Goal: Task Accomplishment & Management: Manage account settings

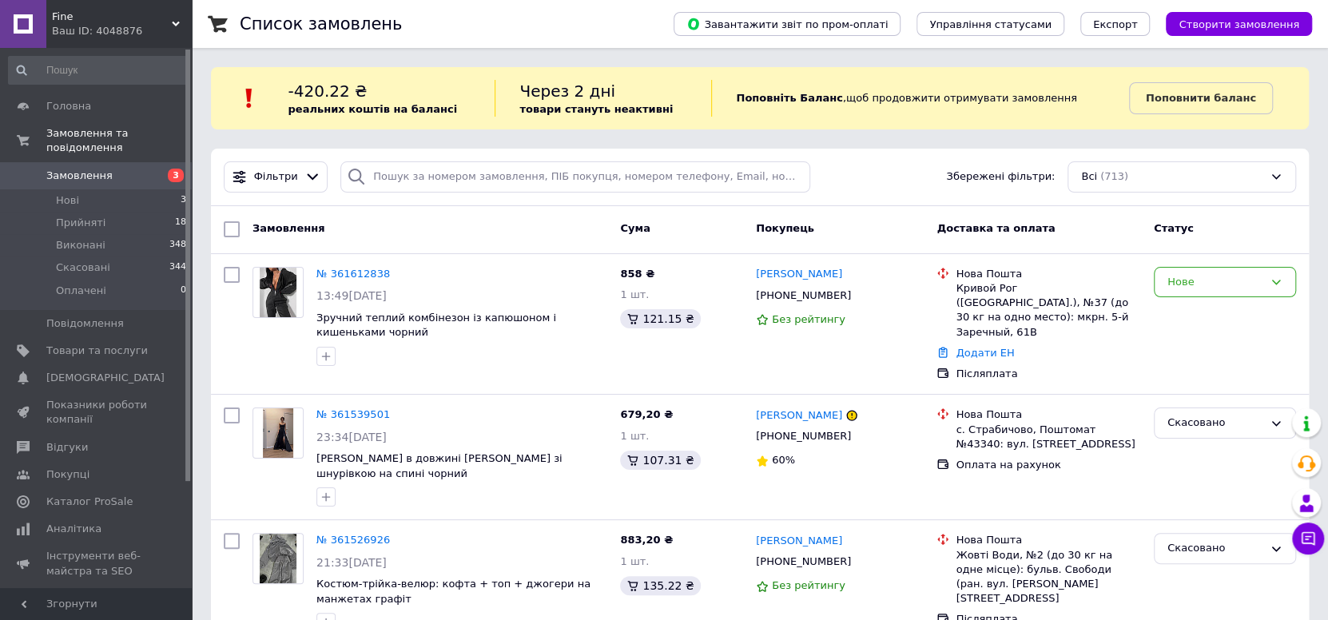
click at [856, 180] on div "Фільтри Збережені фільтри: Всі (713)" at bounding box center [759, 176] width 1085 height 31
click at [801, 178] on input "search" at bounding box center [575, 176] width 470 height 31
click at [812, 180] on div "Фільтри Збережені фільтри: Всі (713)" at bounding box center [759, 176] width 1085 height 31
click at [798, 176] on input "search" at bounding box center [575, 176] width 470 height 31
click at [812, 181] on div "Фільтри Збережені фільтри: Всі (713)" at bounding box center [759, 176] width 1085 height 31
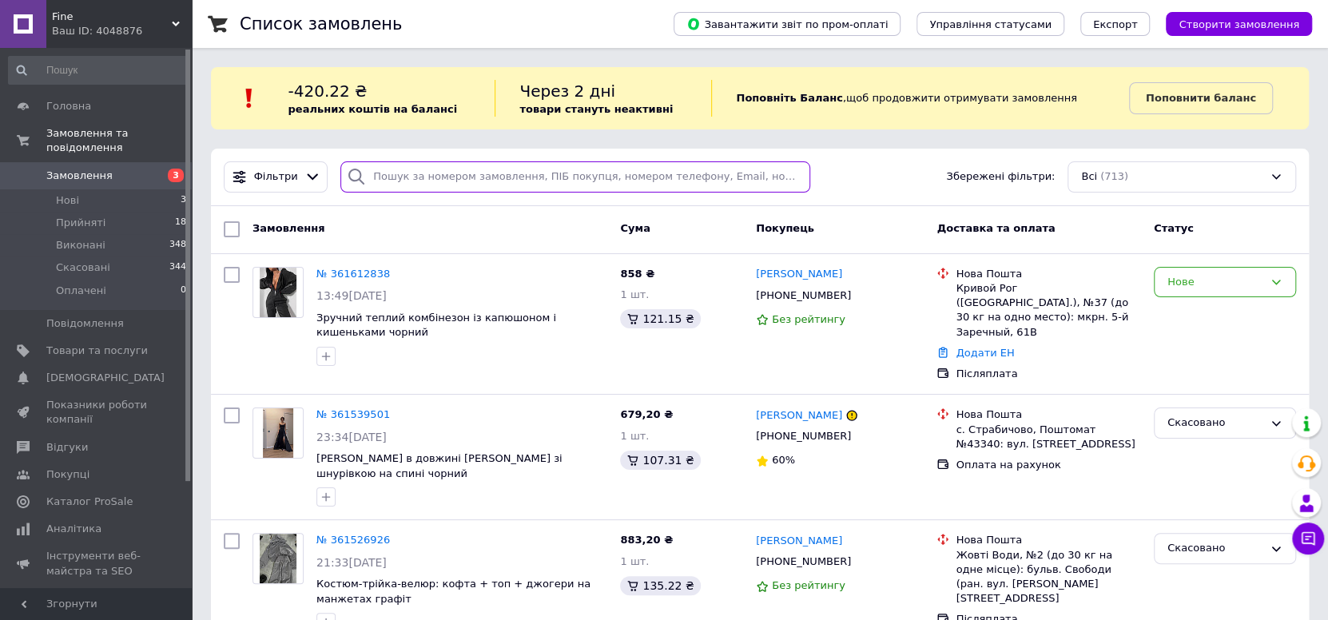
click at [797, 174] on input "search" at bounding box center [575, 176] width 470 height 31
click at [806, 176] on div at bounding box center [575, 176] width 483 height 31
click at [799, 174] on input "search" at bounding box center [575, 176] width 470 height 31
click at [806, 176] on div at bounding box center [575, 176] width 483 height 31
click at [801, 175] on input "search" at bounding box center [575, 176] width 470 height 31
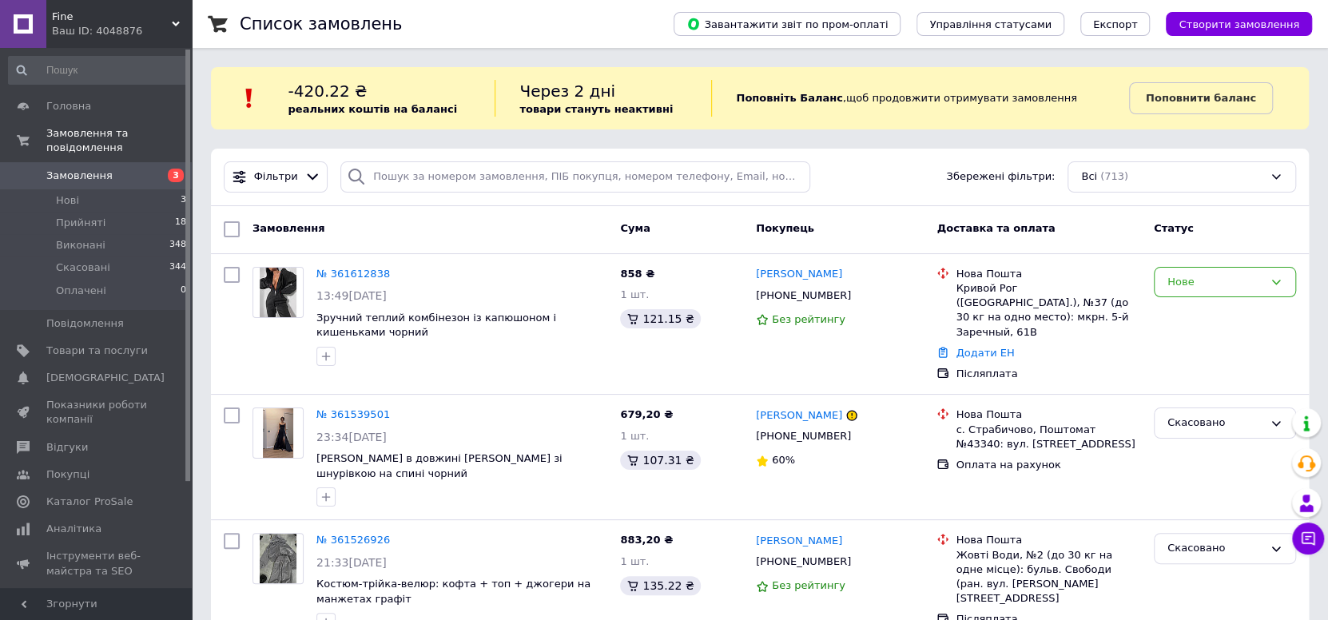
click at [809, 178] on div "Фільтри Збережені фільтри: Всі (713)" at bounding box center [759, 176] width 1085 height 31
click at [801, 177] on input "search" at bounding box center [575, 176] width 470 height 31
click at [809, 178] on div at bounding box center [575, 176] width 483 height 31
click at [799, 173] on input "search" at bounding box center [575, 176] width 470 height 31
click at [813, 175] on div "Фільтри Збережені фільтри: Всі (713)" at bounding box center [759, 176] width 1085 height 31
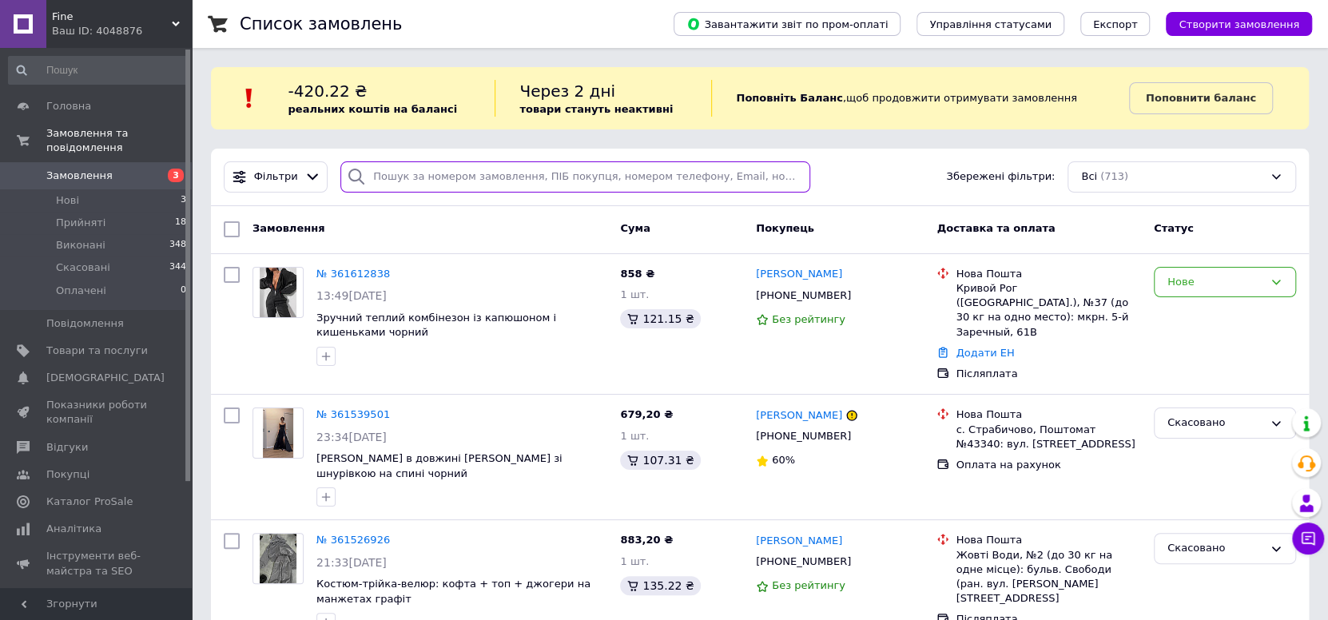
click at [800, 172] on input "search" at bounding box center [575, 176] width 470 height 31
click at [808, 177] on div at bounding box center [575, 176] width 483 height 31
click at [799, 175] on input "search" at bounding box center [575, 176] width 470 height 31
click at [805, 176] on div at bounding box center [575, 176] width 483 height 31
click at [797, 174] on input "search" at bounding box center [575, 176] width 470 height 31
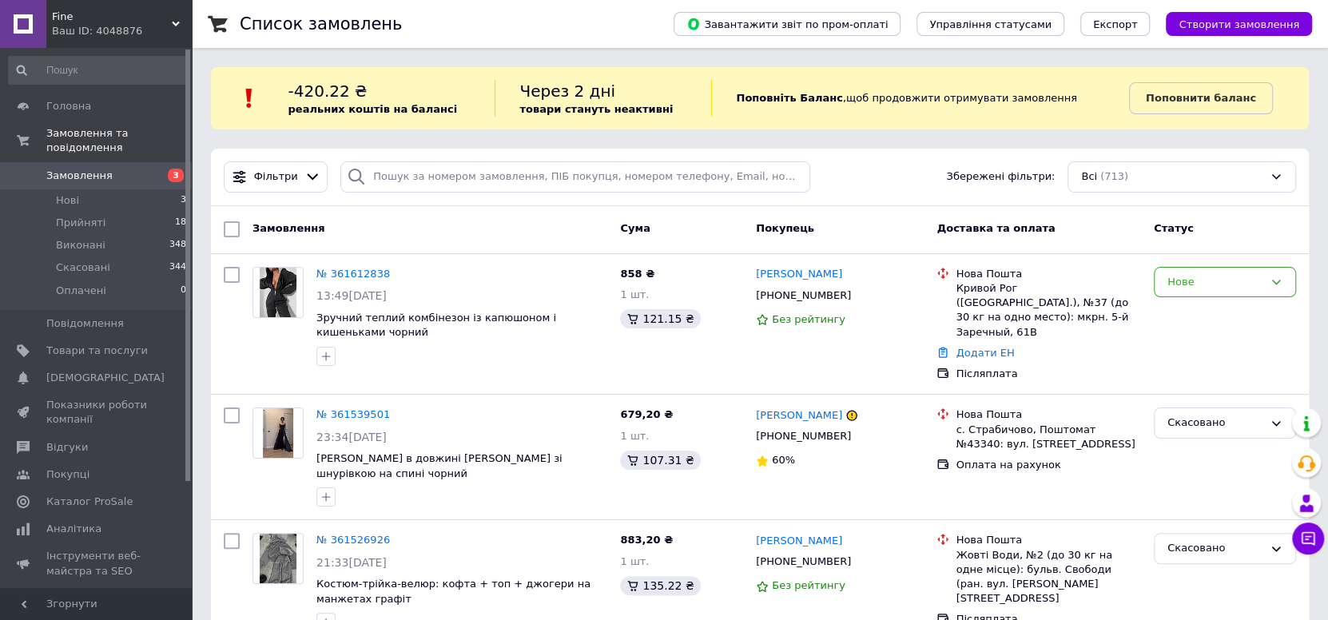
click at [819, 181] on div "Фільтри Збережені фільтри: Всі (713)" at bounding box center [759, 176] width 1085 height 31
click at [796, 169] on input "search" at bounding box center [575, 176] width 470 height 31
click at [823, 175] on div "Фільтри Збережені фільтри: Всі (713)" at bounding box center [759, 176] width 1085 height 31
click at [802, 169] on input "search" at bounding box center [575, 176] width 470 height 31
click at [813, 175] on div "Фільтри Збережені фільтри: Всі (713)" at bounding box center [759, 176] width 1085 height 31
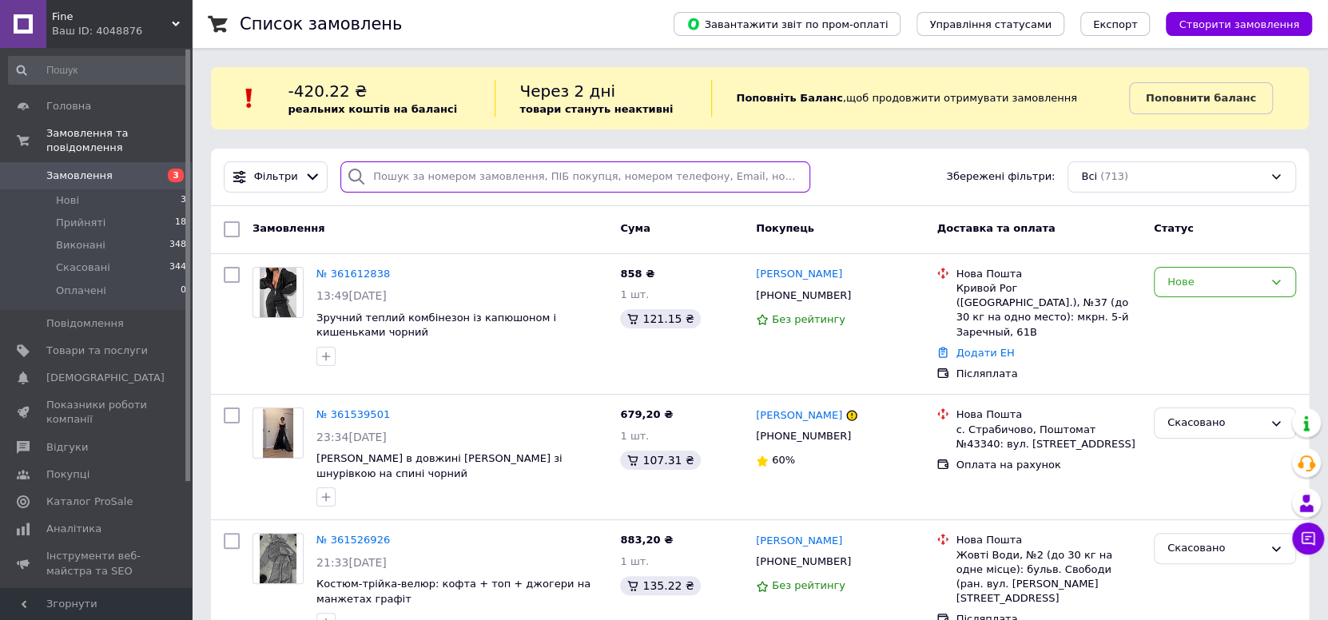
click at [797, 177] on input "search" at bounding box center [575, 176] width 470 height 31
click at [807, 180] on div at bounding box center [575, 176] width 483 height 31
drag, startPoint x: 794, startPoint y: 173, endPoint x: 810, endPoint y: 173, distance: 16.0
click at [797, 173] on input "search" at bounding box center [575, 176] width 470 height 31
click at [813, 173] on div "Фільтри Збережені фільтри: Всі (713)" at bounding box center [759, 176] width 1085 height 31
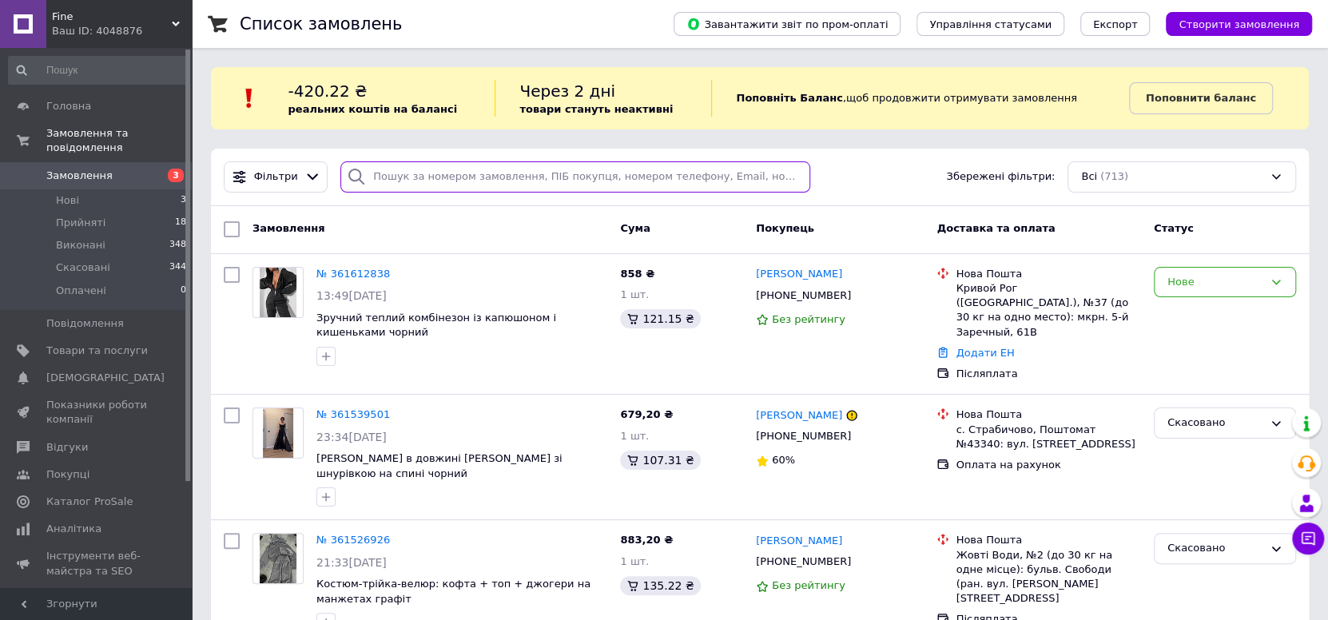
click at [800, 171] on input "search" at bounding box center [575, 176] width 470 height 31
click at [808, 176] on div at bounding box center [575, 176] width 483 height 31
click at [815, 177] on div "Фільтри Збережені фільтри: Всі (713)" at bounding box center [759, 176] width 1085 height 31
click at [793, 182] on input "search" at bounding box center [575, 176] width 470 height 31
click at [808, 180] on div at bounding box center [575, 176] width 483 height 31
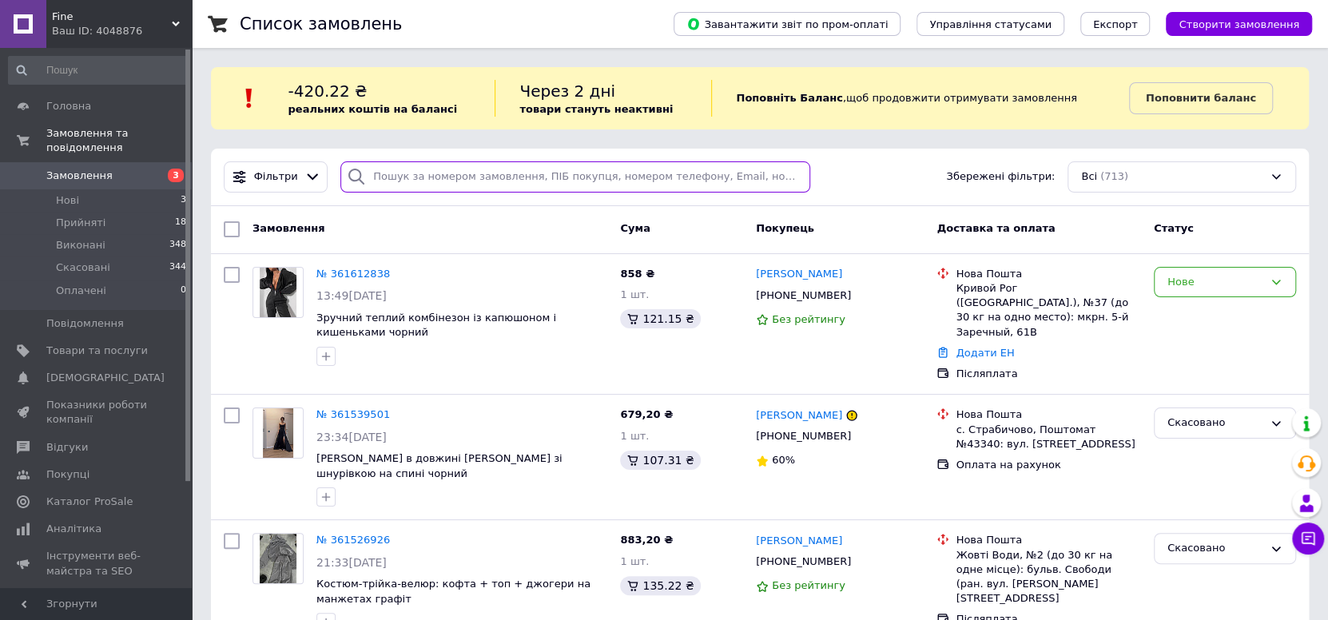
click at [798, 175] on input "search" at bounding box center [575, 176] width 470 height 31
click at [808, 176] on div at bounding box center [575, 176] width 483 height 31
click at [349, 270] on link "№ 361612838" at bounding box center [353, 274] width 74 height 12
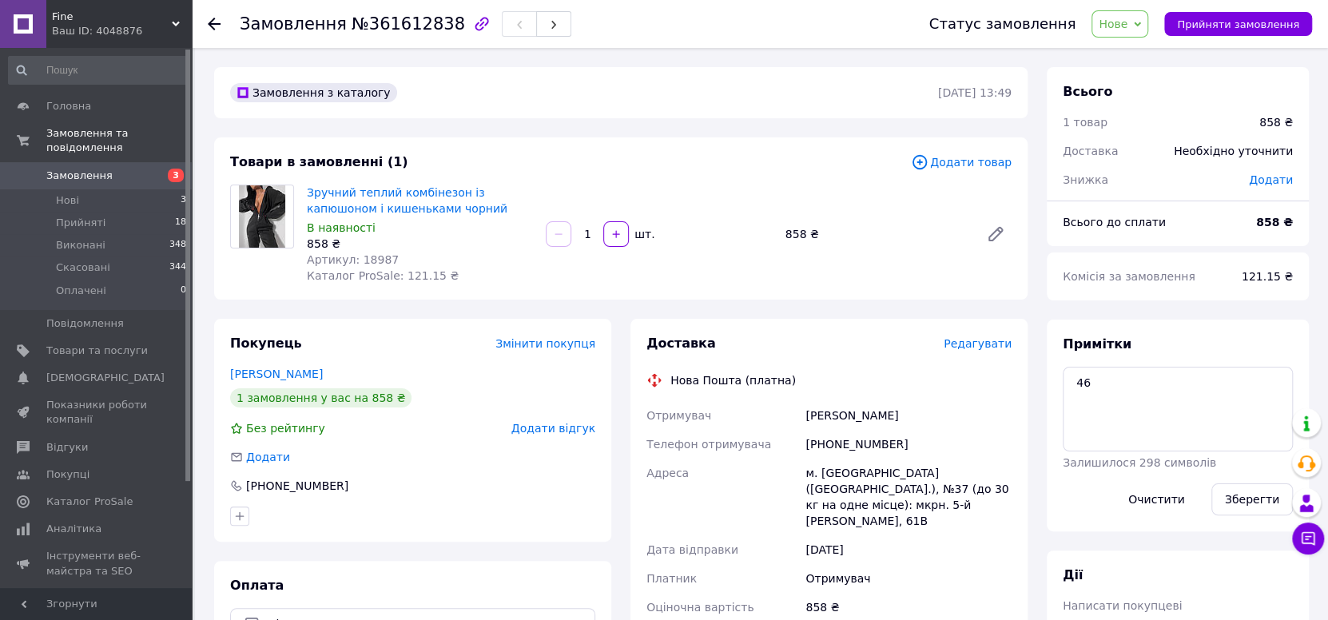
click at [463, 39] on div "Замовлення №361612838" at bounding box center [569, 24] width 658 height 48
click at [578, 41] on div "Замовлення №361612838" at bounding box center [569, 24] width 658 height 48
click at [1256, 34] on button "Прийняти замовлення" at bounding box center [1238, 24] width 148 height 24
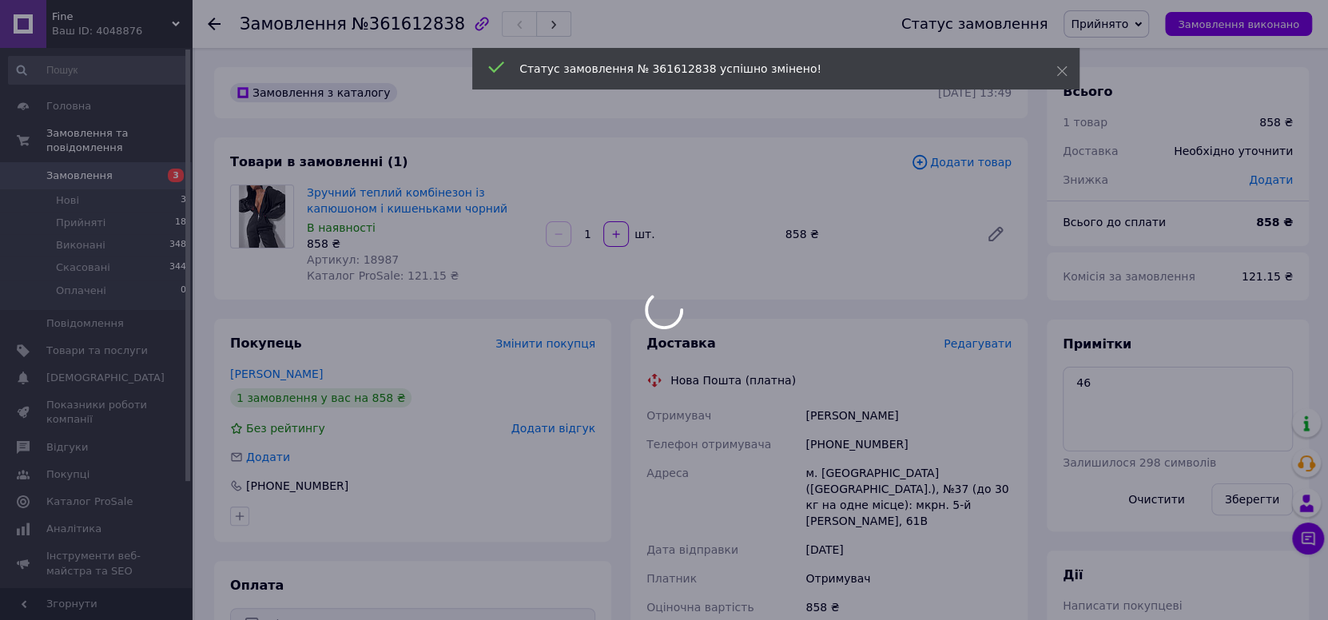
drag, startPoint x: 897, startPoint y: 414, endPoint x: 888, endPoint y: 412, distance: 8.9
click at [888, 412] on div at bounding box center [664, 310] width 1328 height 620
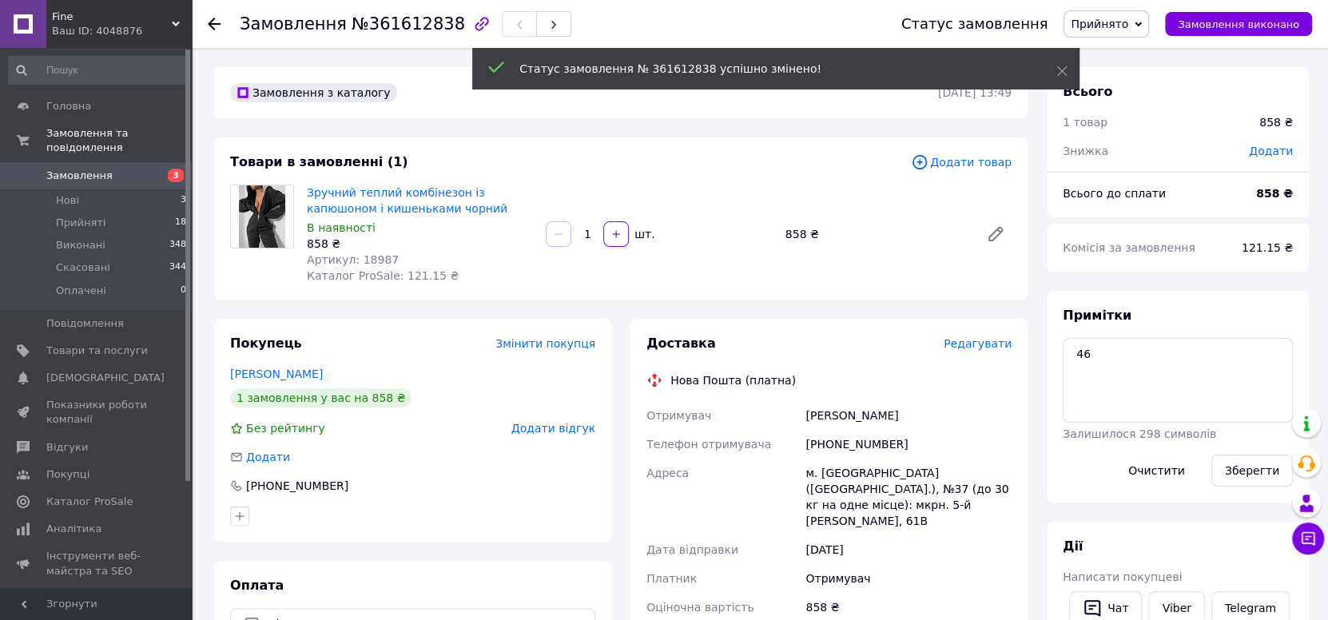
click at [888, 412] on div "Кулик Анастасія" at bounding box center [908, 415] width 213 height 29
drag, startPoint x: 888, startPoint y: 412, endPoint x: 776, endPoint y: 409, distance: 112.7
click at [776, 409] on div "Отримувач Кулик Анастасія Телефон отримувача +380951569657 Адреса м. Кривий Ріг…" at bounding box center [828, 562] width 371 height 323
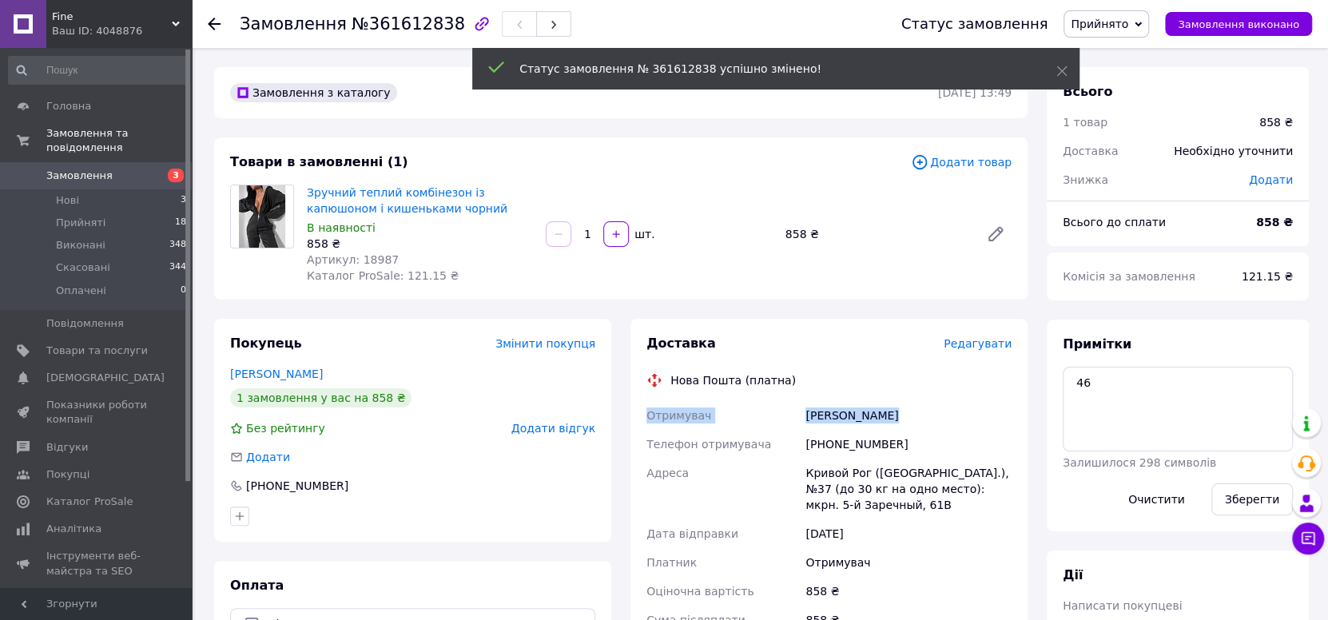
click at [832, 389] on div "Доставка Редагувати Нова Пошта (платна) Отримувач Кулик Анастасія Телефон отрим…" at bounding box center [828, 598] width 365 height 527
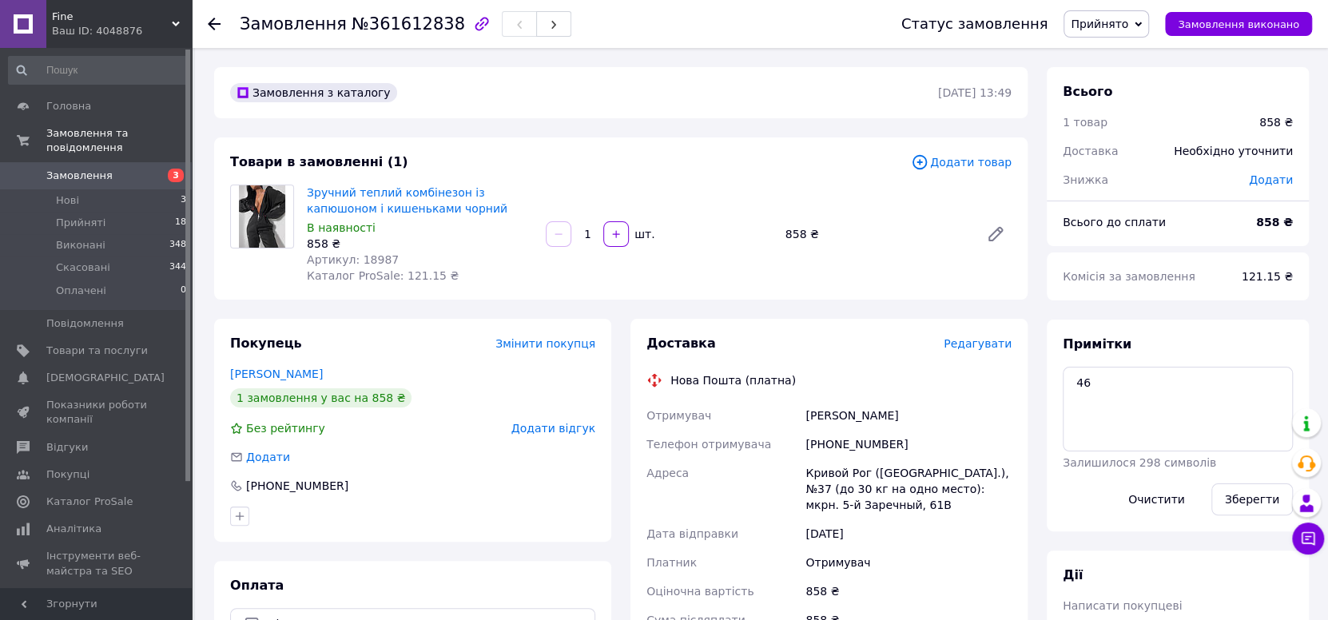
copy div "Кулик Анастасія"
drag, startPoint x: 898, startPoint y: 413, endPoint x: 802, endPoint y: 413, distance: 95.9
click at [802, 413] on div "Кулик Анастасія" at bounding box center [908, 415] width 213 height 29
copy div "[PHONE_NUMBER]"
drag, startPoint x: 898, startPoint y: 444, endPoint x: 806, endPoint y: 435, distance: 92.3
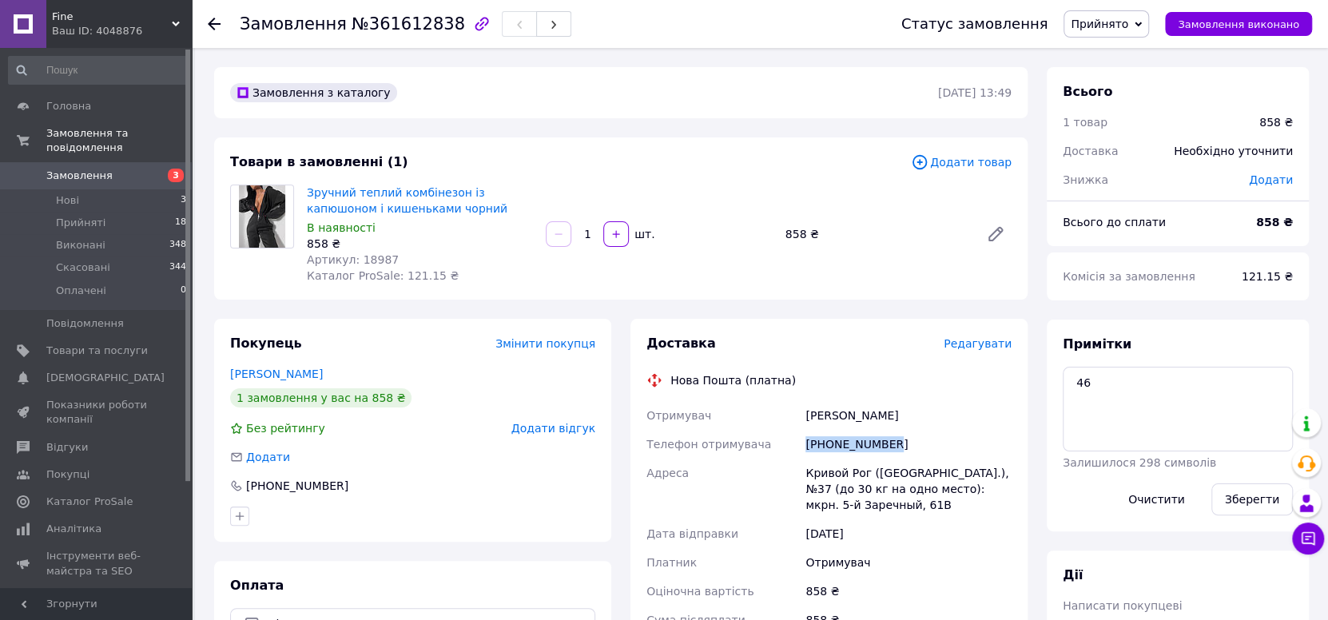
click at [806, 435] on div "[PHONE_NUMBER]" at bounding box center [908, 444] width 213 height 29
